Goal: Navigation & Orientation: Understand site structure

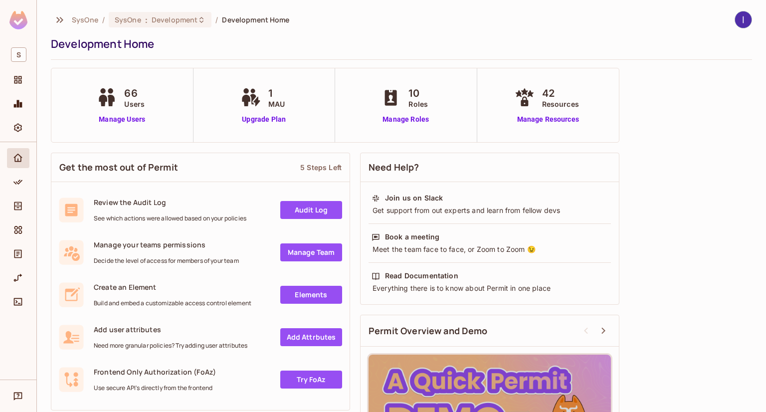
scroll to position [101, 0]
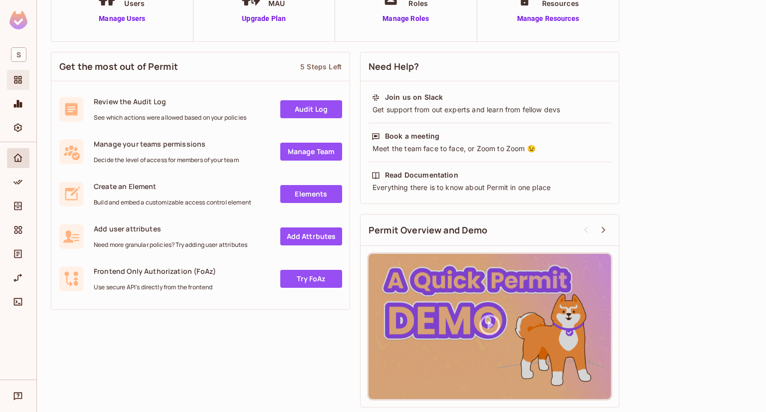
click at [13, 82] on icon "Projects" at bounding box center [18, 80] width 10 height 10
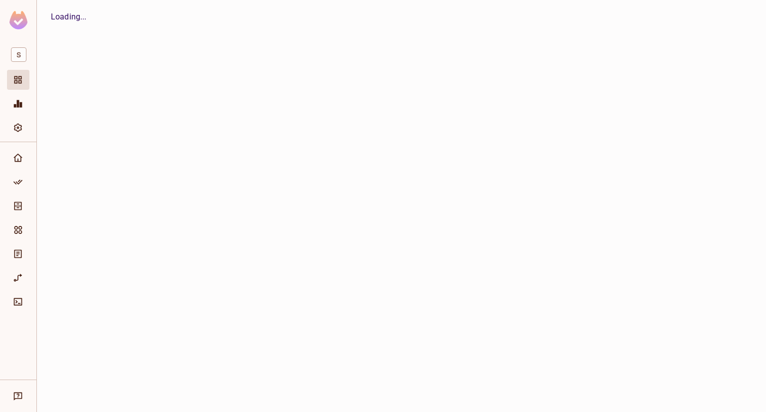
click at [14, 81] on icon "Projects" at bounding box center [17, 79] width 7 height 7
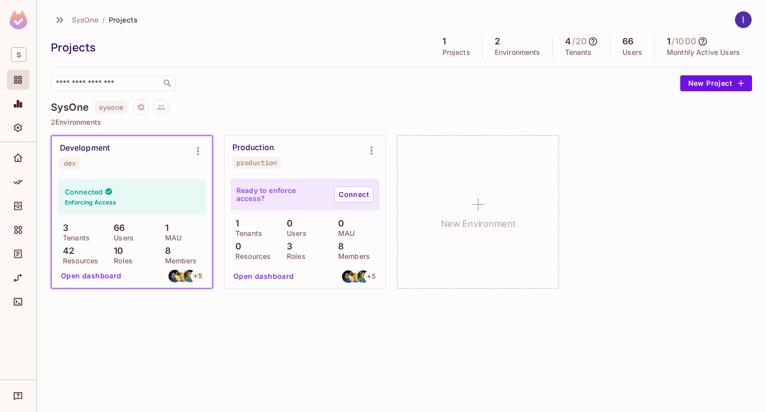
click at [713, 232] on div "Development dev Connected Enforcing Access 3 Tenants 66 Users 1 MAU 42 Resource…" at bounding box center [401, 212] width 701 height 154
click at [642, 161] on div "Development dev Connected Enforcing Access 3 Tenants 66 Users 1 MAU 42 Resource…" at bounding box center [401, 212] width 701 height 154
click at [734, 234] on div "Development dev Connected Enforcing Access 3 Tenants 66 Users 1 MAU 42 Resource…" at bounding box center [401, 212] width 701 height 154
click at [18, 12] on img at bounding box center [18, 20] width 18 height 18
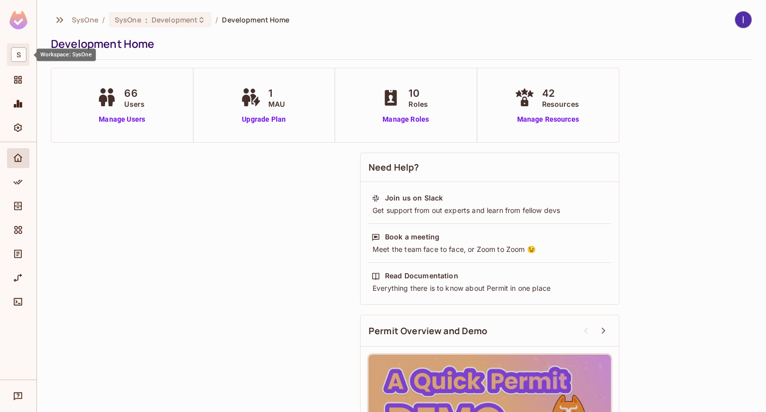
click at [22, 52] on span "S" at bounding box center [18, 54] width 15 height 14
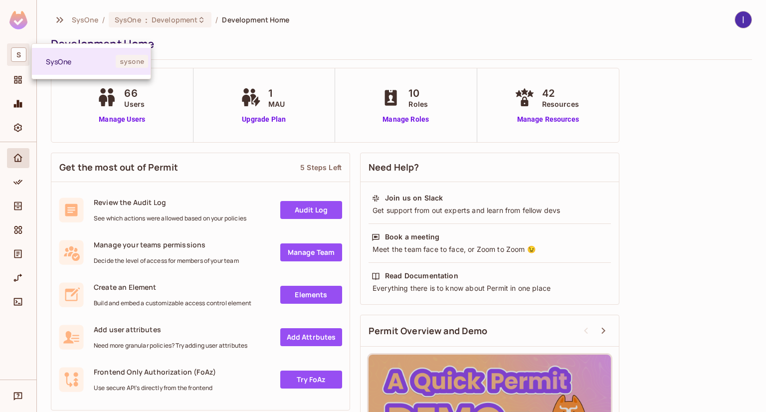
click at [14, 81] on div at bounding box center [383, 206] width 766 height 412
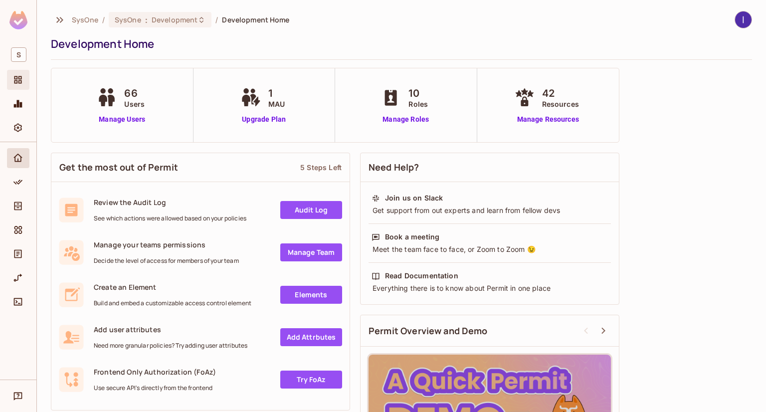
click at [17, 70] on div "Projects" at bounding box center [18, 80] width 22 height 20
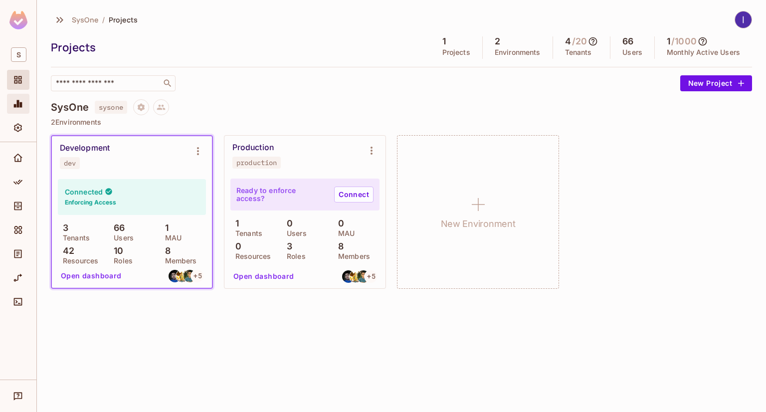
click at [18, 103] on icon "Monitoring" at bounding box center [18, 103] width 8 height 7
